Goal: Check status: Check status

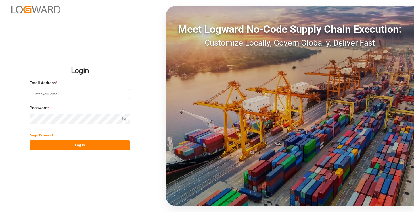
type input "[PERSON_NAME][EMAIL_ADDRESS][DOMAIN_NAME]"
click at [92, 144] on button "Log In" at bounding box center [80, 146] width 101 height 10
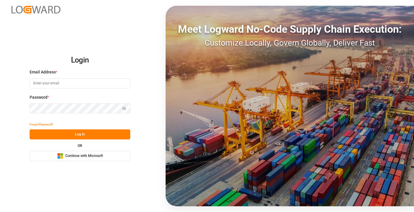
type input "[PERSON_NAME][EMAIL_ADDRESS][DOMAIN_NAME]"
click at [90, 134] on button "Log In" at bounding box center [80, 135] width 101 height 10
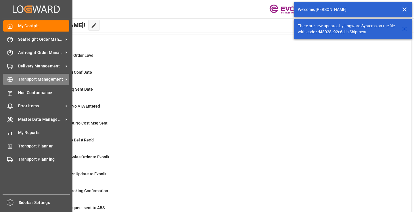
click at [10, 79] on icon at bounding box center [10, 80] width 6 height 6
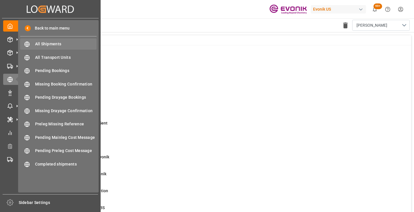
click at [55, 42] on span "All Shipments" at bounding box center [66, 44] width 62 height 6
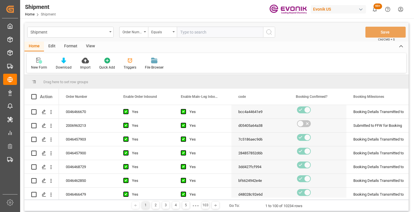
click at [199, 34] on input "text" at bounding box center [220, 32] width 86 height 11
type input "0046460739"
click at [266, 34] on icon "search button" at bounding box center [269, 32] width 7 height 7
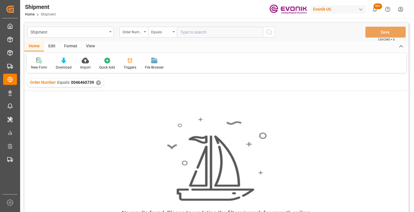
click at [98, 83] on div "✕" at bounding box center [98, 82] width 5 height 5
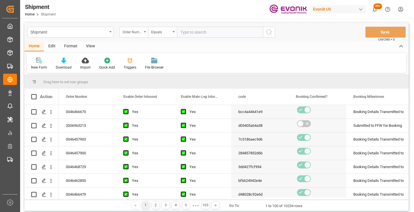
click at [143, 32] on div "Order Number" at bounding box center [133, 32] width 29 height 11
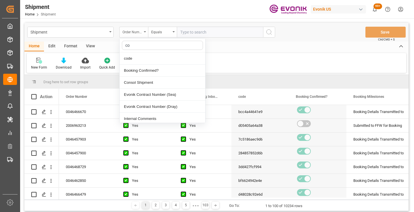
type input "cod"
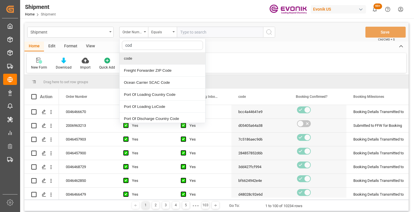
click at [137, 58] on div "code" at bounding box center [163, 59] width 86 height 12
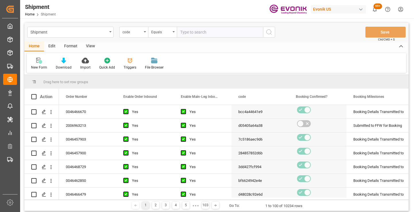
click at [201, 32] on input "text" at bounding box center [220, 32] width 86 height 11
paste input "b6c4b42337cb"
type input "b6c4b42337cb"
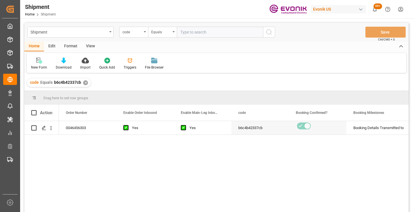
click at [324, 150] on div "0046456303 Yes Yes b6c4b42337cb Booking Details Transmitted to SAP Active No" at bounding box center [233, 168] width 349 height 95
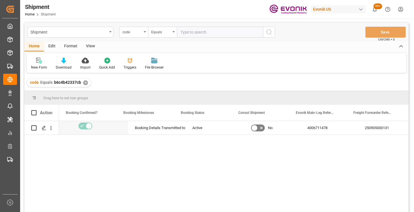
scroll to position [0, 230]
click at [353, 138] on div "Yes b6c4b42337cb Booking Details Transmitted to SAP Active No 4006711478 250905…" at bounding box center [233, 168] width 349 height 95
click at [362, 129] on div "250905000131" at bounding box center [374, 128] width 57 height 14
click at [86, 84] on div "✕" at bounding box center [85, 82] width 5 height 5
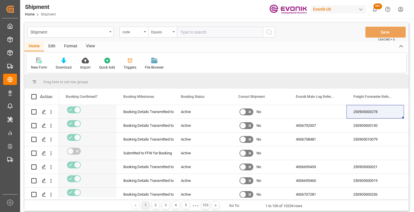
click at [227, 31] on input "text" at bounding box center [220, 32] width 86 height 11
paste input "46ee074cc8b1"
type input "46ee074cc8b1"
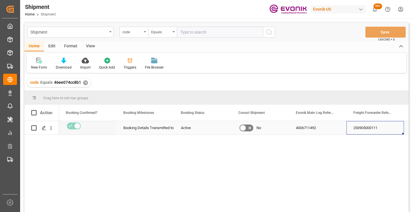
click at [371, 128] on div "250905000111" at bounding box center [374, 128] width 57 height 14
click at [85, 82] on div "✕" at bounding box center [85, 82] width 5 height 5
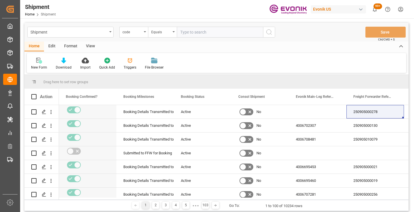
click at [214, 31] on input "text" at bounding box center [220, 32] width 86 height 11
paste input "8a4c1a8d2f2c"
type input "8a4c1a8d2f2c"
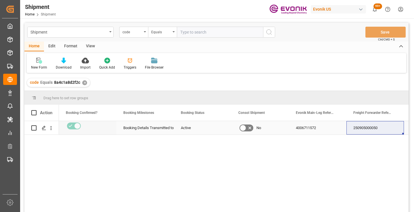
click at [365, 129] on div "250905000050" at bounding box center [374, 128] width 57 height 14
click at [83, 82] on div "✕" at bounding box center [84, 82] width 5 height 5
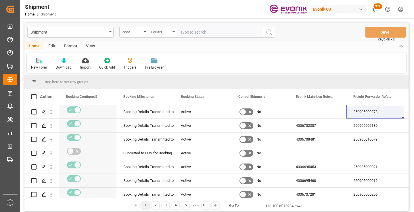
click at [214, 32] on input "text" at bounding box center [220, 32] width 86 height 11
paste input "a1a640e700bb"
type input "a1a640e700bb"
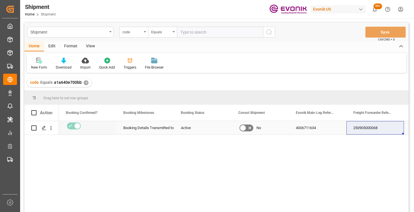
click at [368, 130] on div "250905000068" at bounding box center [374, 128] width 57 height 14
click at [85, 84] on div "✕" at bounding box center [86, 82] width 5 height 5
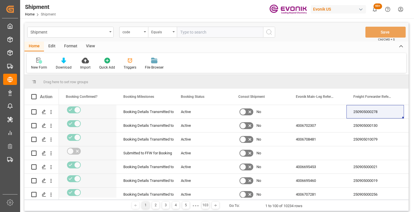
click at [225, 34] on input "text" at bounding box center [220, 32] width 86 height 11
paste input "be1b0b46ff02"
type input "be1b0b46ff02"
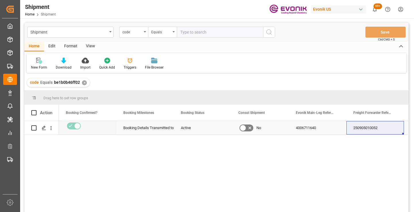
click at [364, 129] on div "250905010052" at bounding box center [374, 128] width 57 height 14
click at [84, 83] on div "✕" at bounding box center [84, 82] width 5 height 5
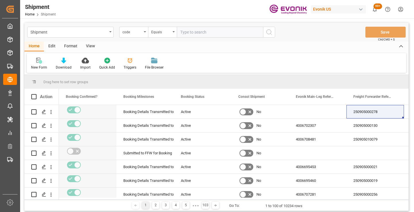
click at [207, 31] on input "text" at bounding box center [220, 32] width 86 height 11
paste input "397dfb1d49d9"
type input "397dfb1d49d9"
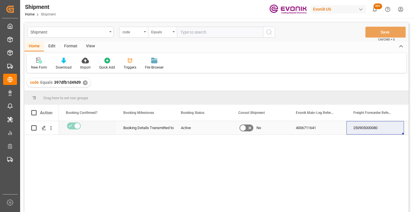
click at [380, 129] on div "250905000080" at bounding box center [374, 128] width 57 height 14
click at [84, 81] on div "✕" at bounding box center [85, 82] width 5 height 5
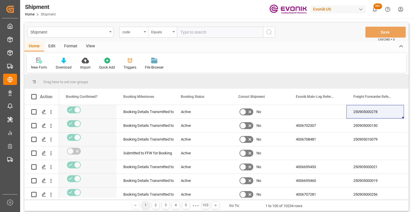
click at [216, 33] on input "text" at bounding box center [220, 32] width 86 height 11
paste input "6666b309db37"
type input "6666b309db37"
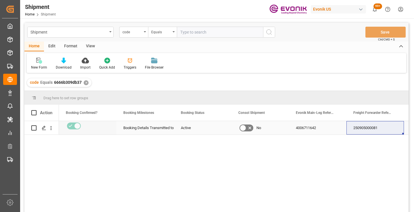
click at [367, 129] on div "250905000081" at bounding box center [374, 128] width 57 height 14
click at [86, 82] on div "✕" at bounding box center [86, 82] width 5 height 5
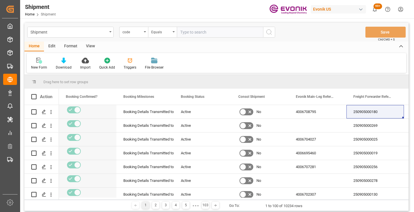
click at [213, 31] on input "text" at bounding box center [220, 32] width 86 height 11
paste input "13142f5d21e4"
type input "13142f5d21e4"
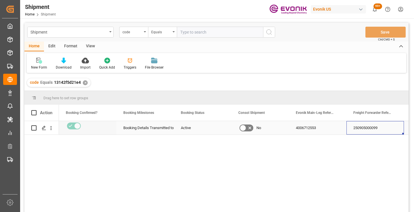
click at [363, 128] on div "250905000099" at bounding box center [374, 128] width 57 height 14
click at [84, 84] on div "✕" at bounding box center [85, 82] width 5 height 5
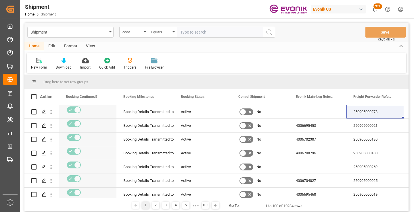
click at [214, 32] on input "text" at bounding box center [220, 32] width 86 height 11
paste input "6a588fd0038a"
type input "6a588fd0038a"
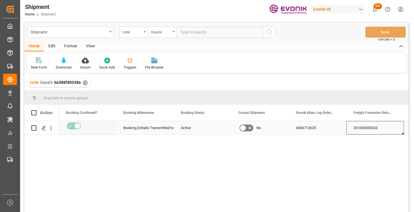
click at [364, 127] on div "251005000023" at bounding box center [374, 128] width 57 height 14
